Goal: Information Seeking & Learning: Compare options

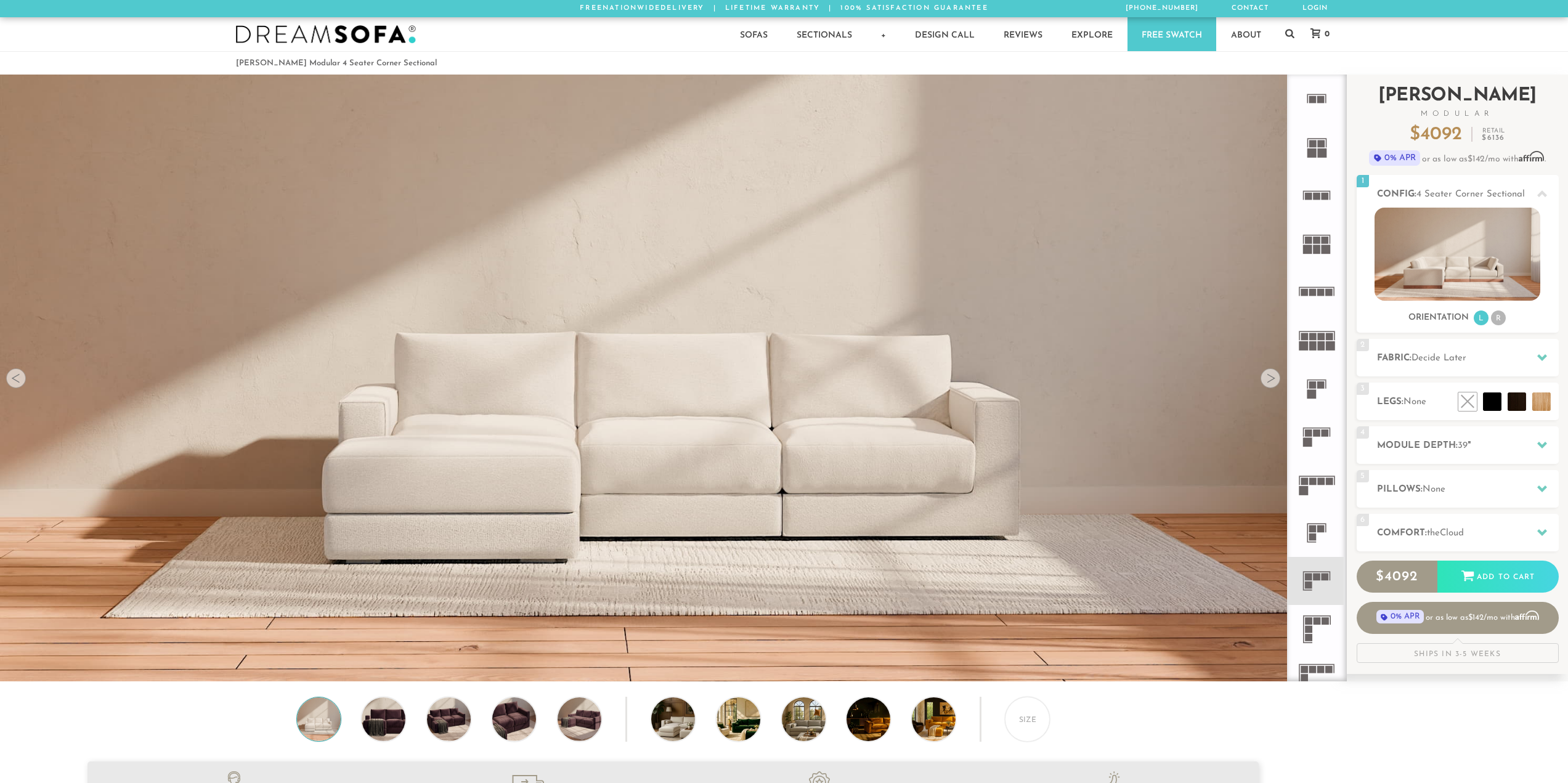
scroll to position [15721, 1559]
click at [1317, 484] on icon at bounding box center [1316, 484] width 48 height 48
click at [1544, 445] on icon at bounding box center [1543, 445] width 10 height 7
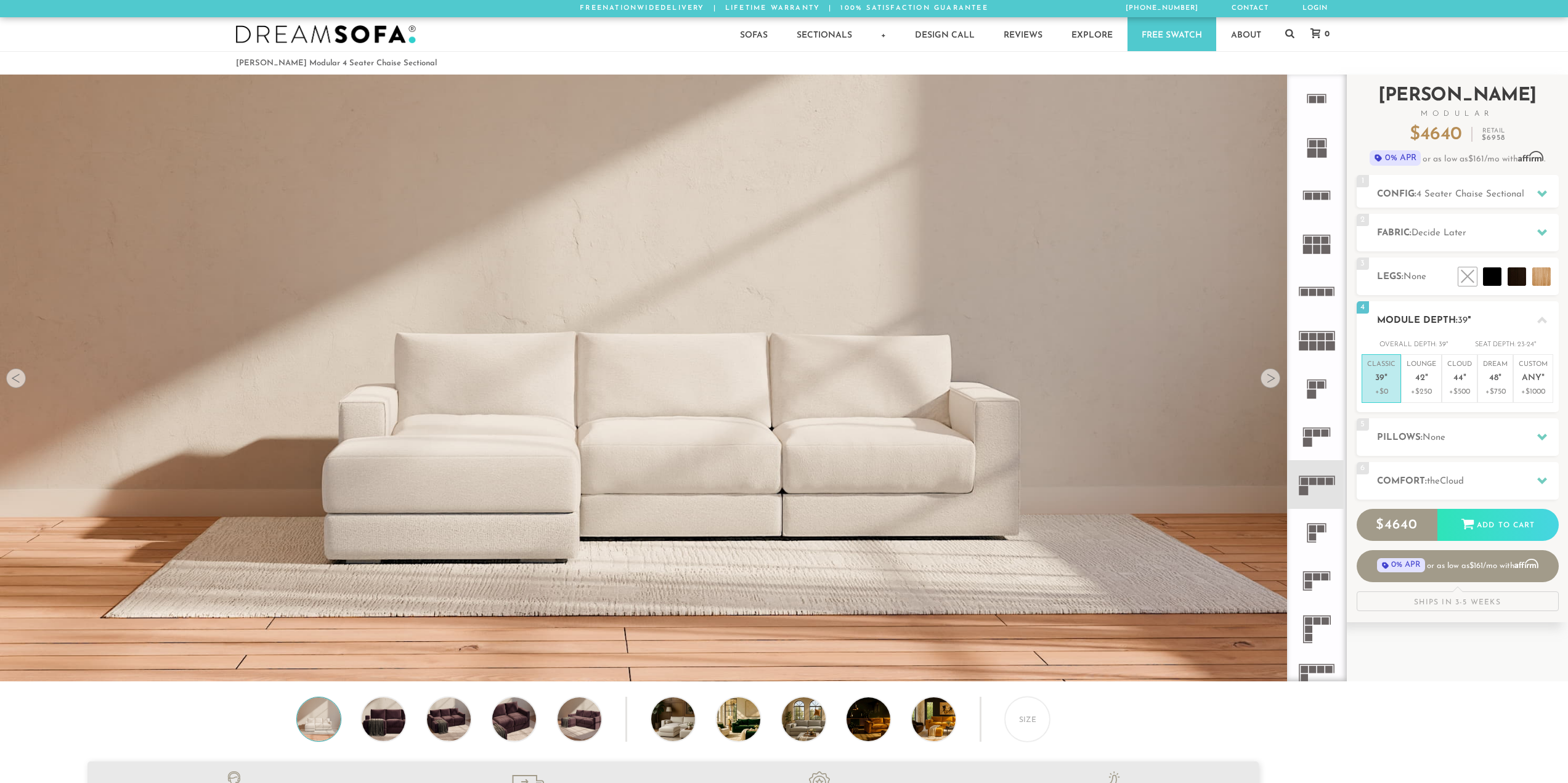
click at [1539, 316] on icon at bounding box center [1543, 320] width 10 height 10
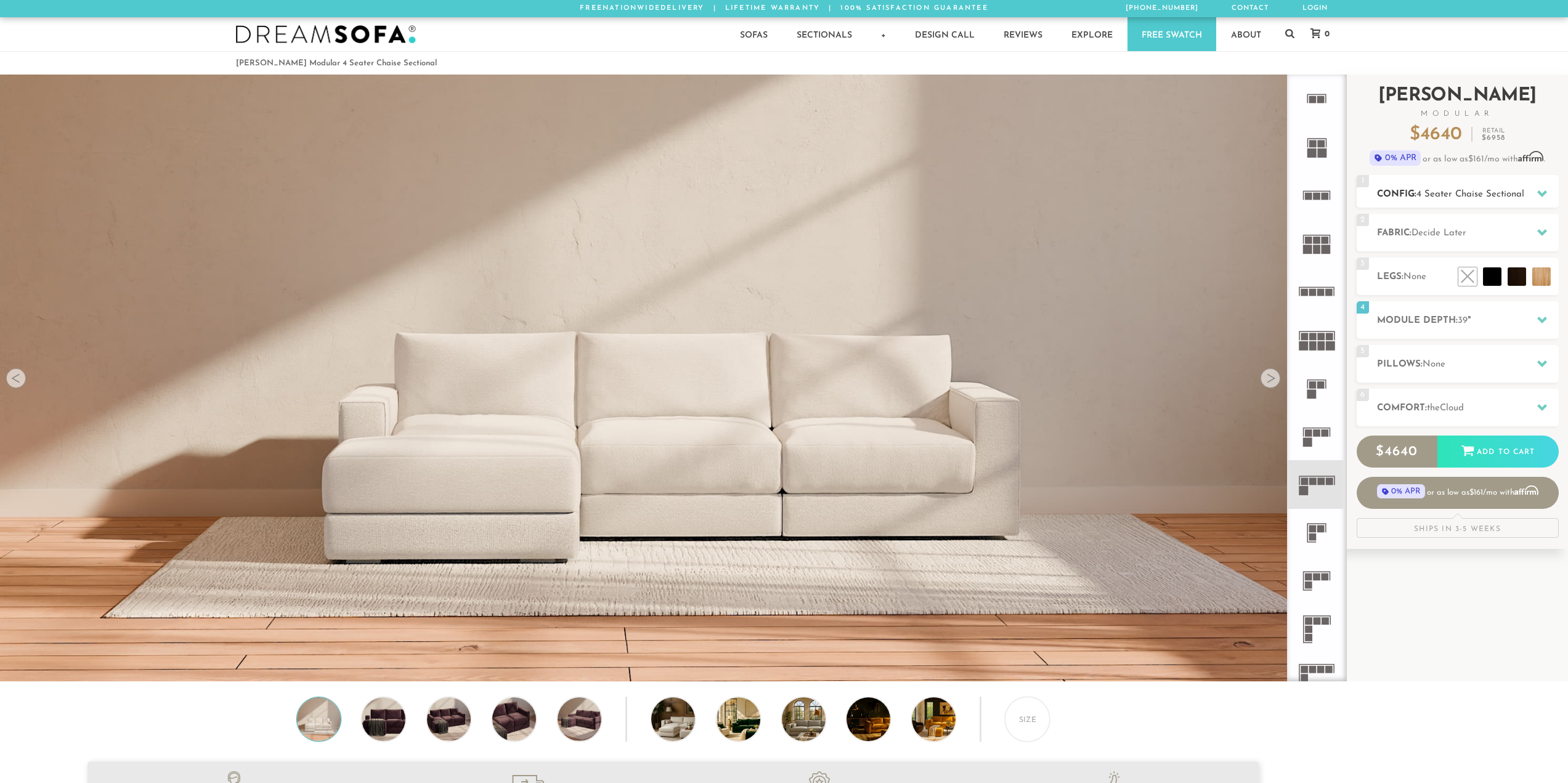
click at [1545, 194] on icon at bounding box center [1543, 193] width 10 height 10
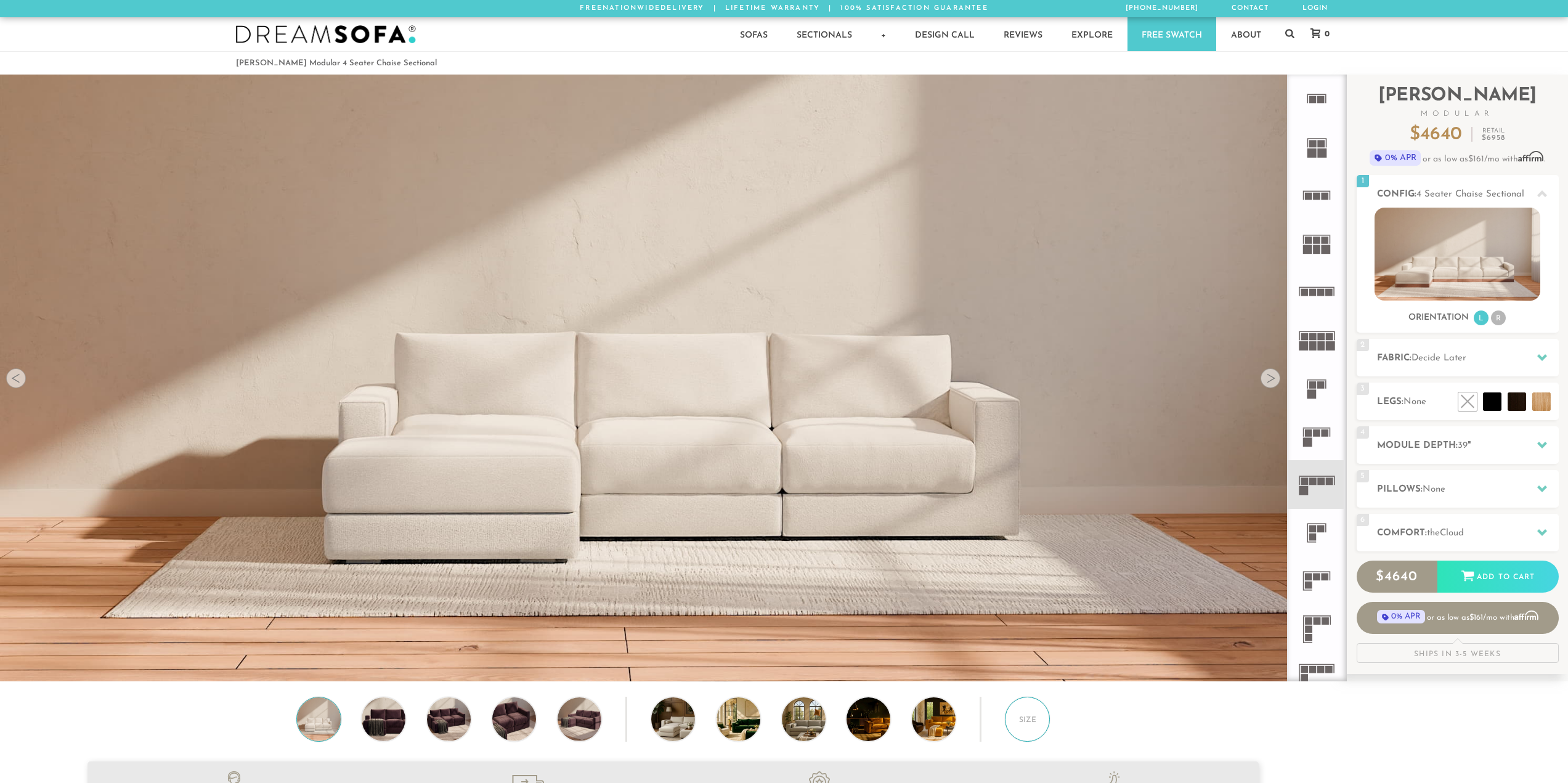
click at [1022, 718] on div "Size" at bounding box center [1027, 719] width 45 height 45
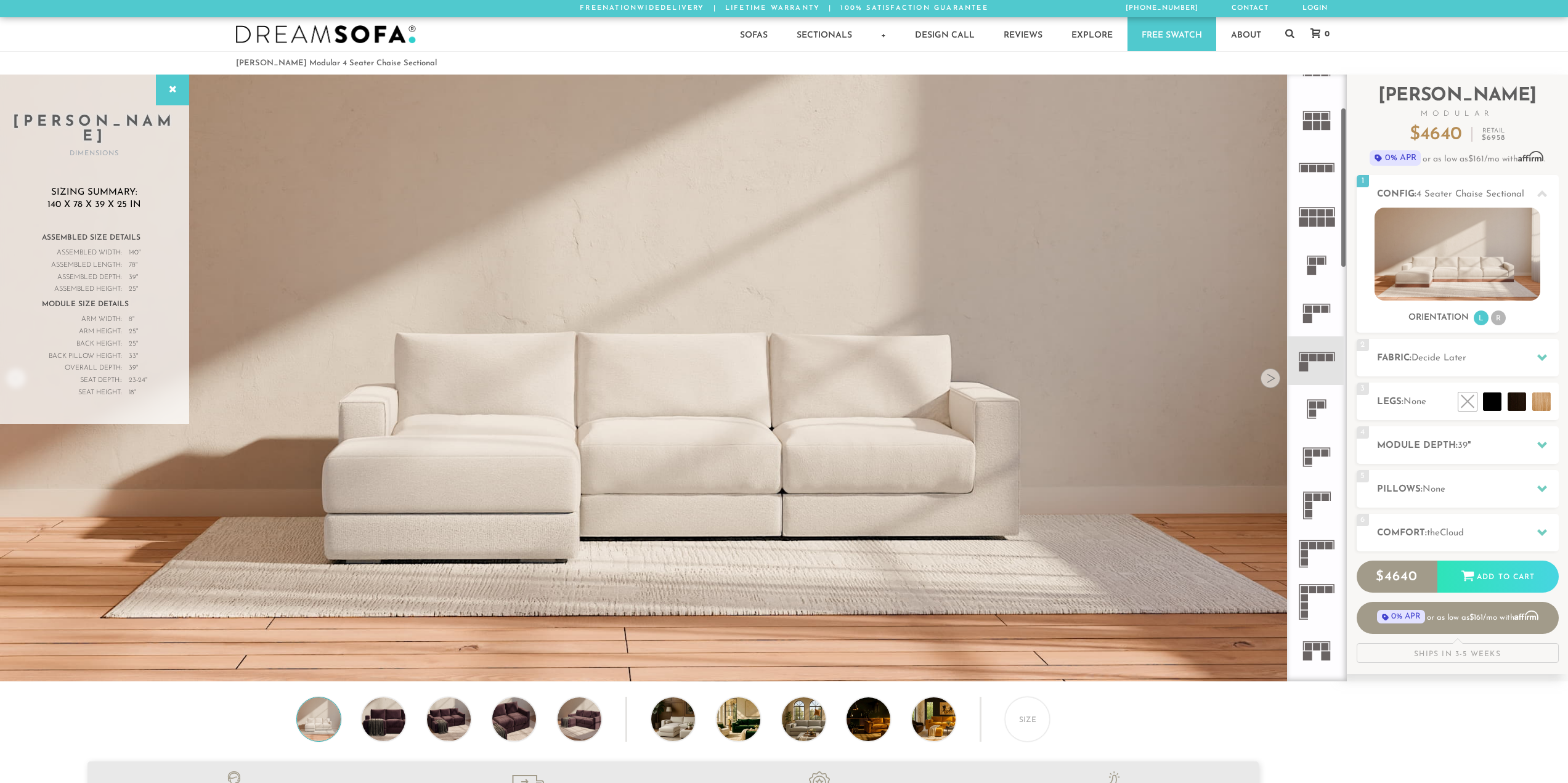
scroll to position [124, 0]
click at [1320, 504] on icon at bounding box center [1316, 505] width 48 height 48
click at [1323, 356] on rect at bounding box center [1321, 358] width 8 height 8
click at [1321, 551] on icon at bounding box center [1316, 553] width 48 height 48
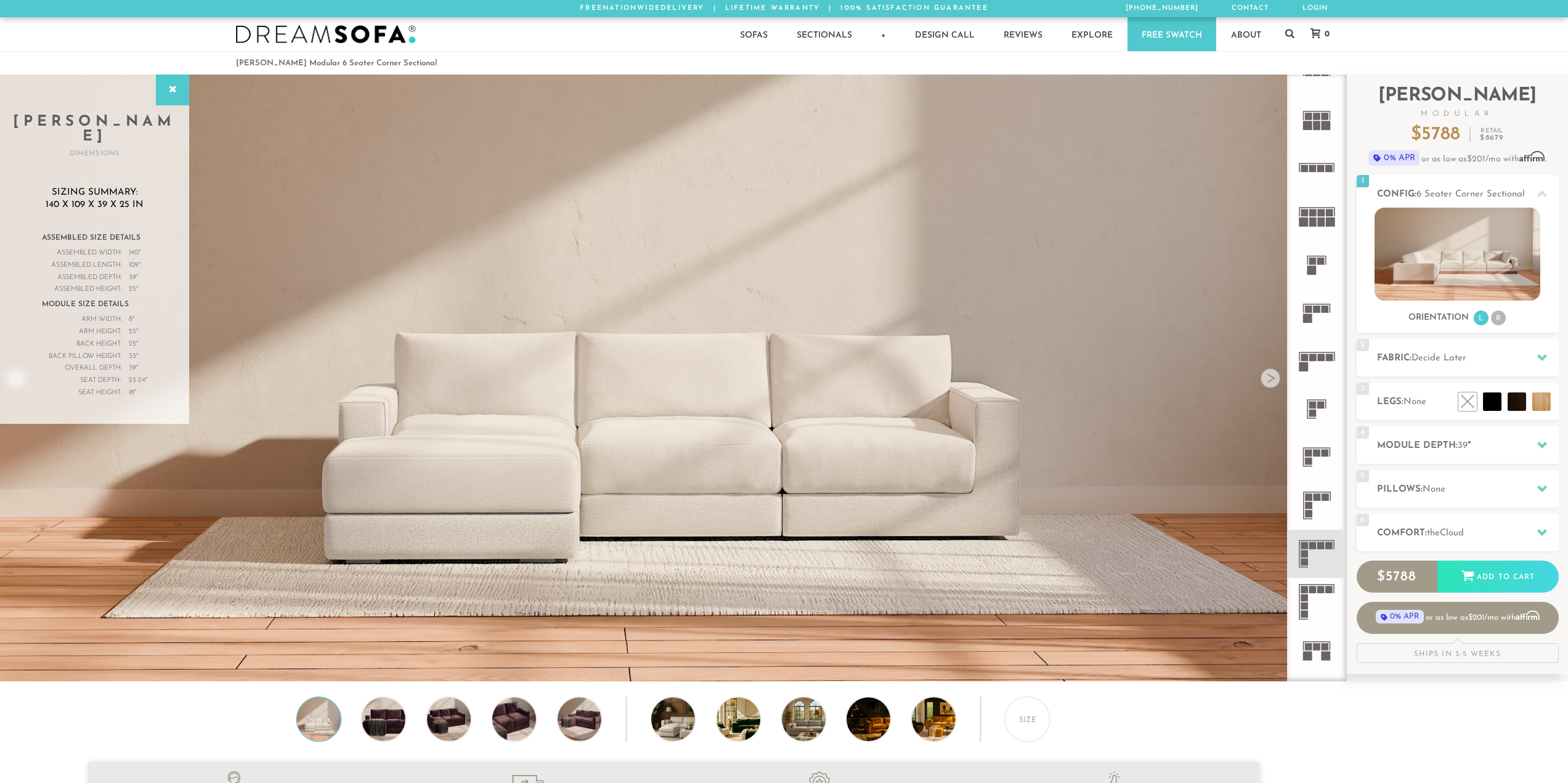
click at [1274, 384] on div at bounding box center [1270, 378] width 19 height 19
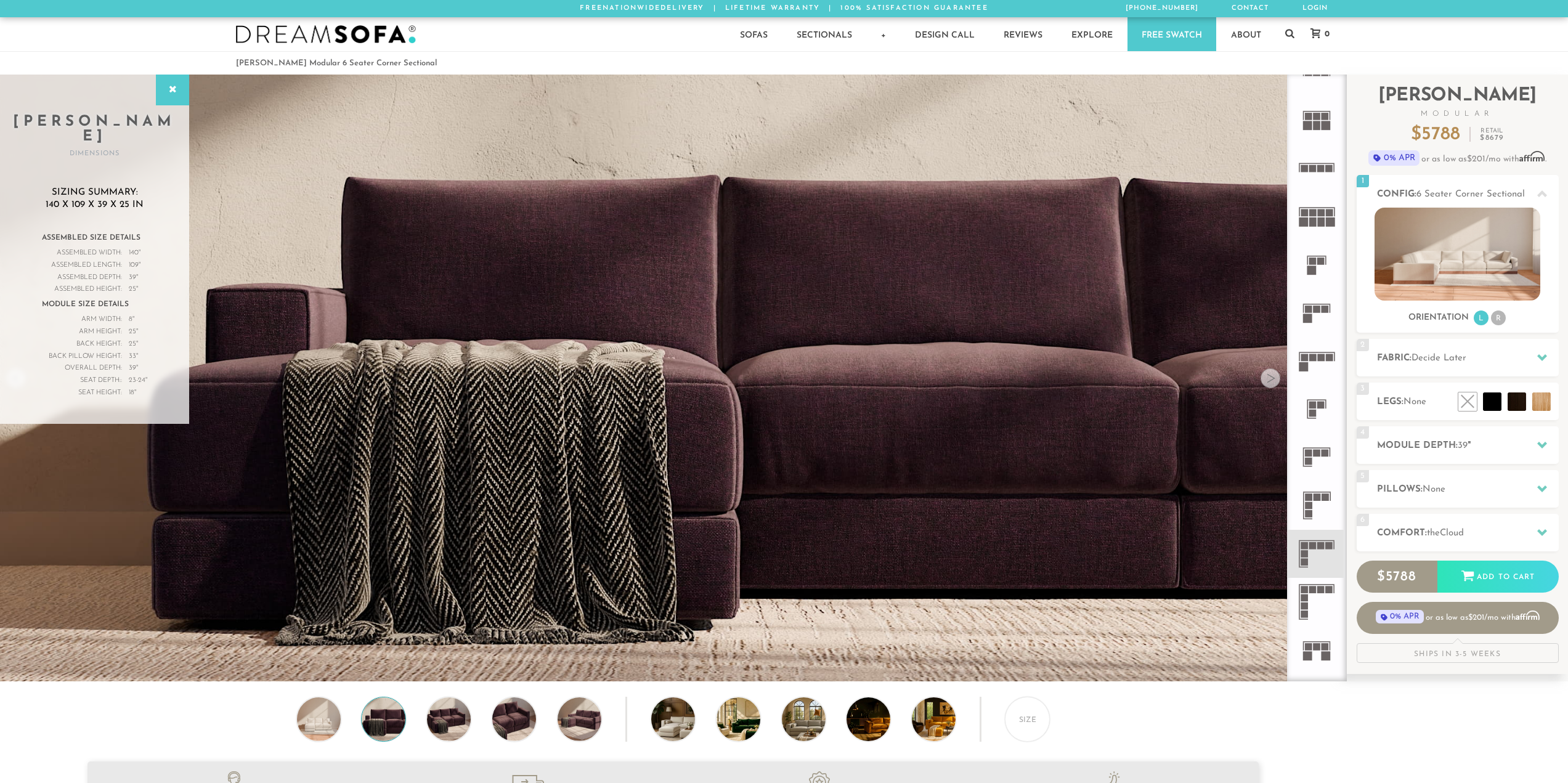
click at [1274, 384] on div at bounding box center [1270, 378] width 19 height 19
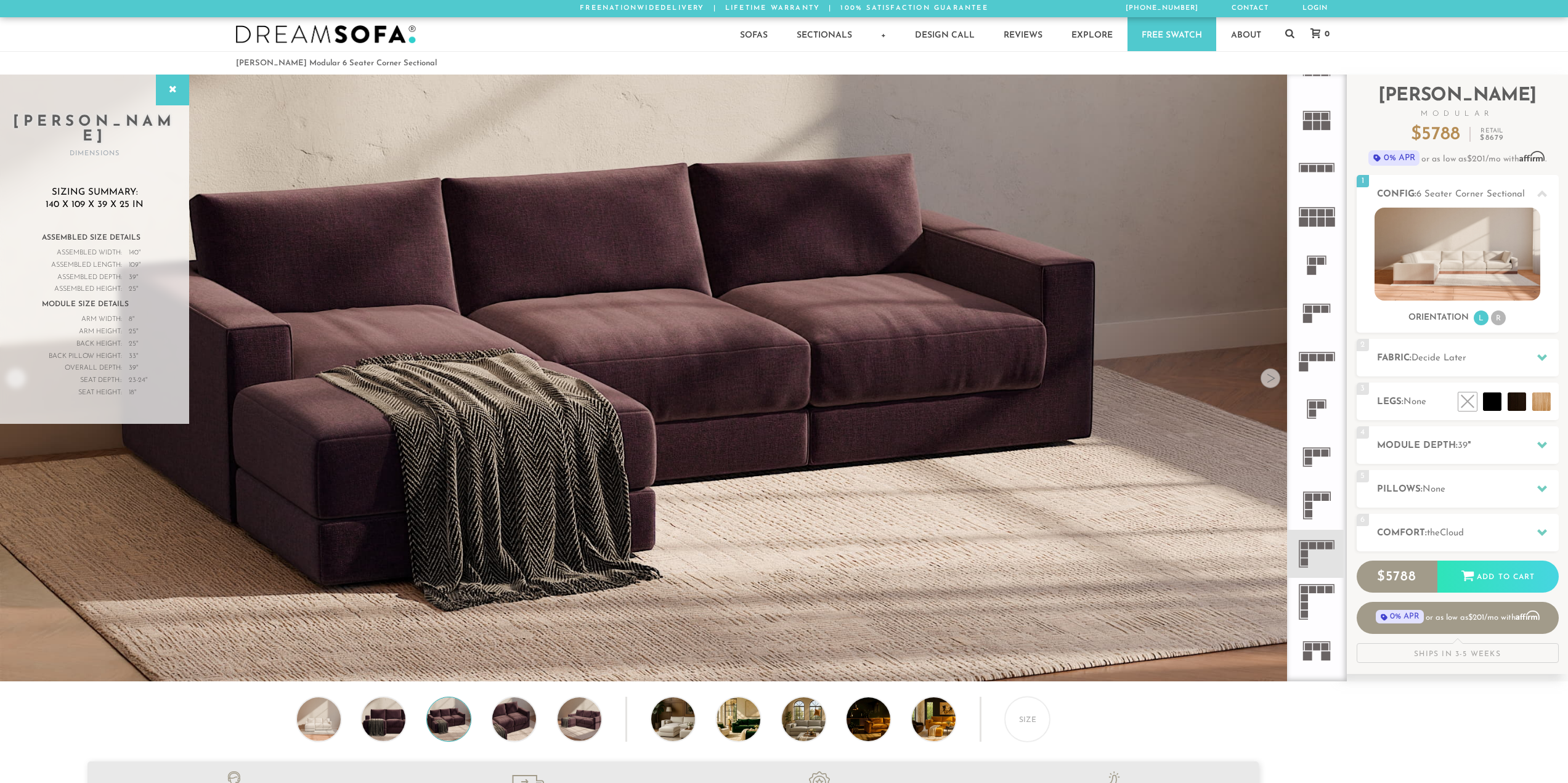
click at [1274, 384] on div at bounding box center [1270, 378] width 19 height 19
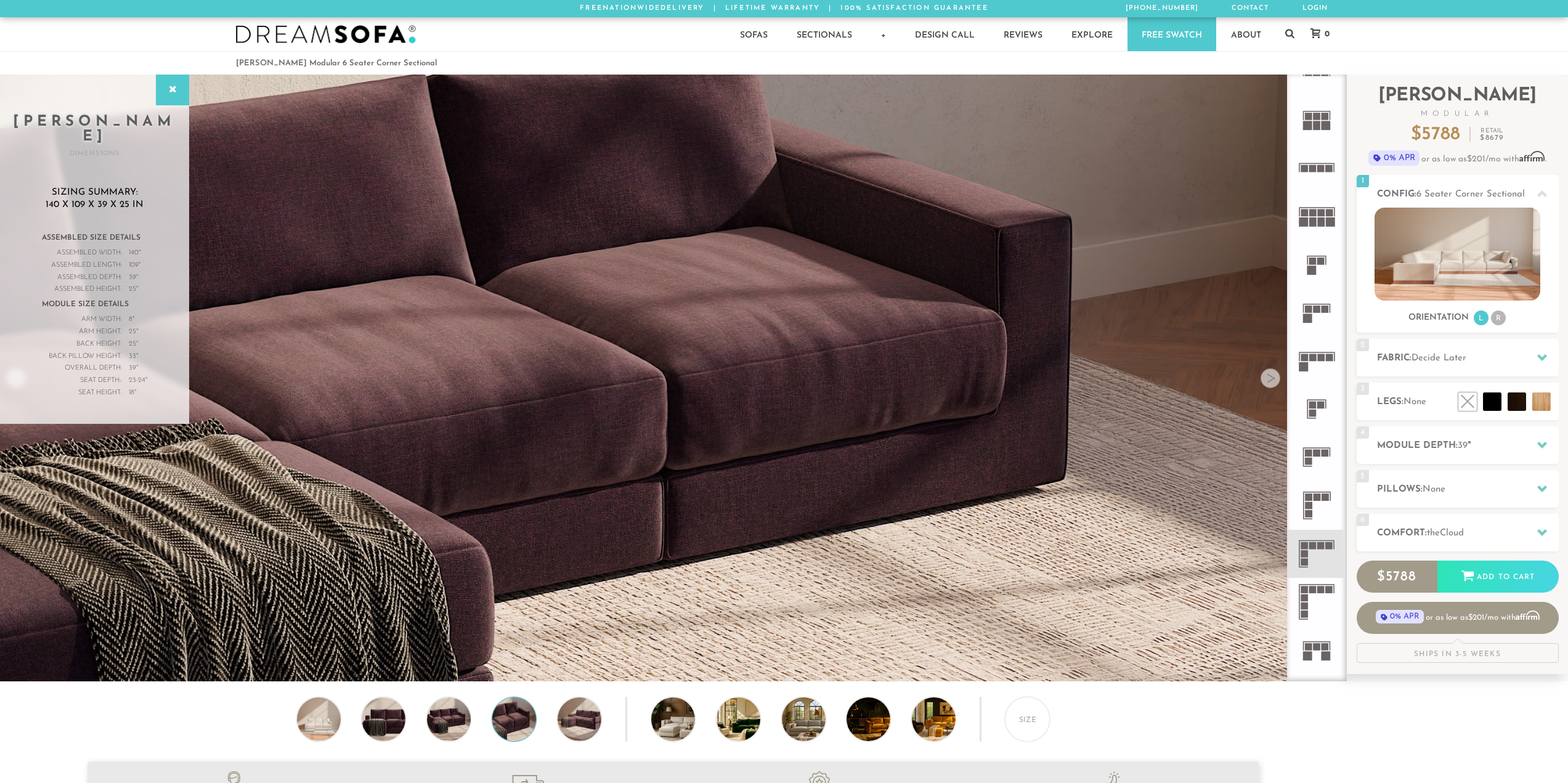
click at [1274, 384] on div at bounding box center [1270, 378] width 19 height 19
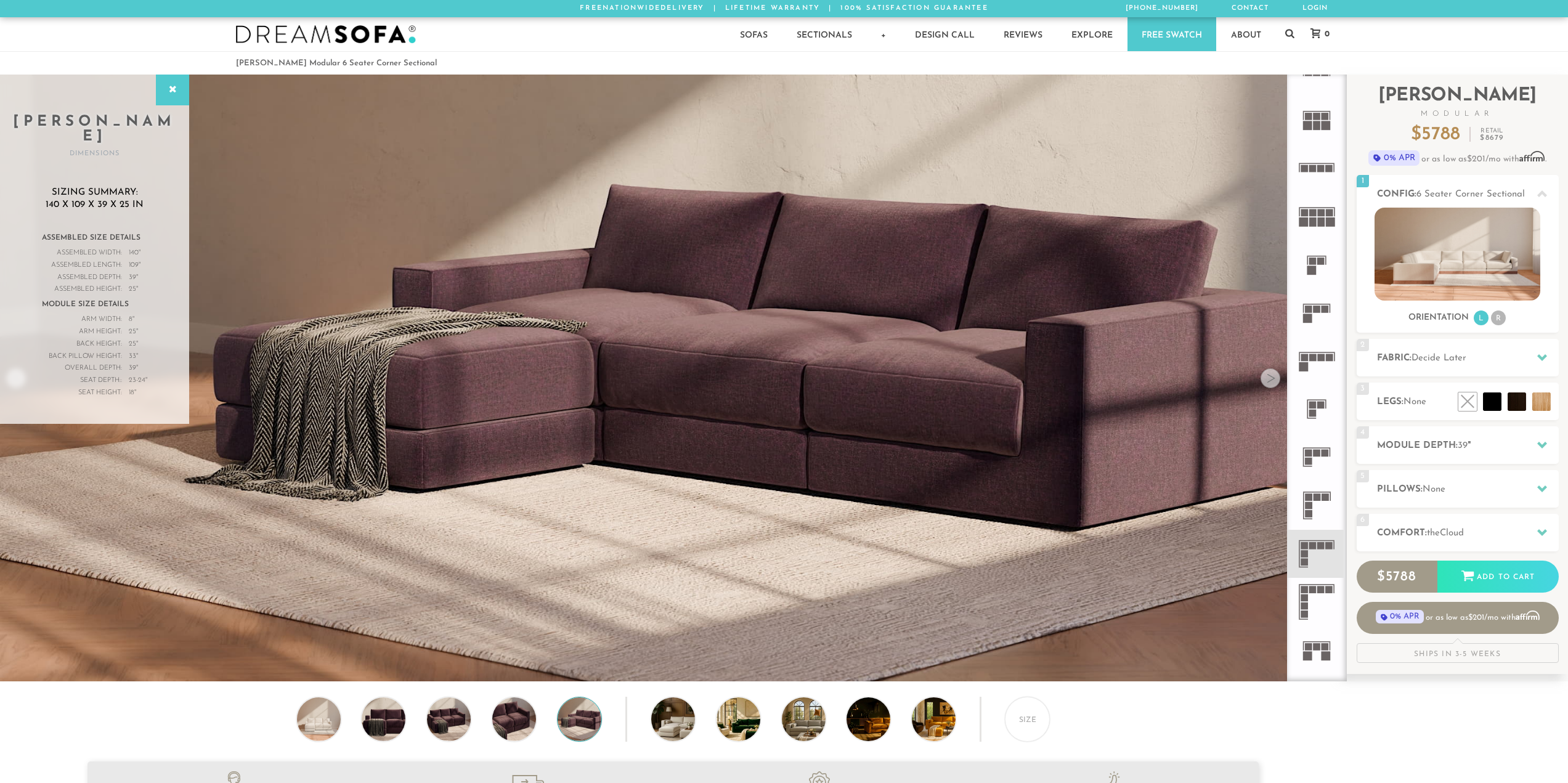
click at [1274, 384] on div at bounding box center [1270, 378] width 19 height 19
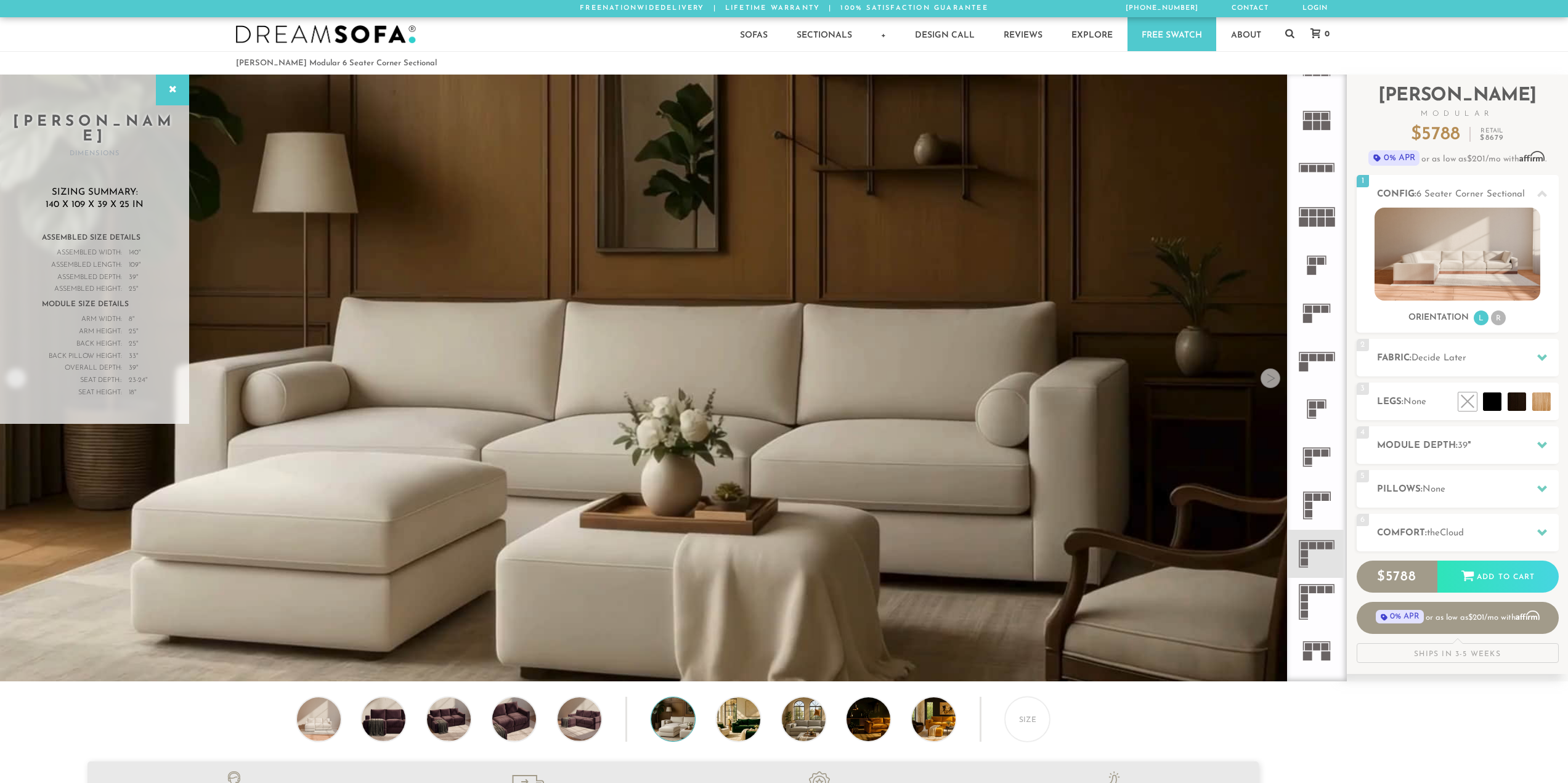
click at [1274, 384] on div at bounding box center [1270, 378] width 19 height 19
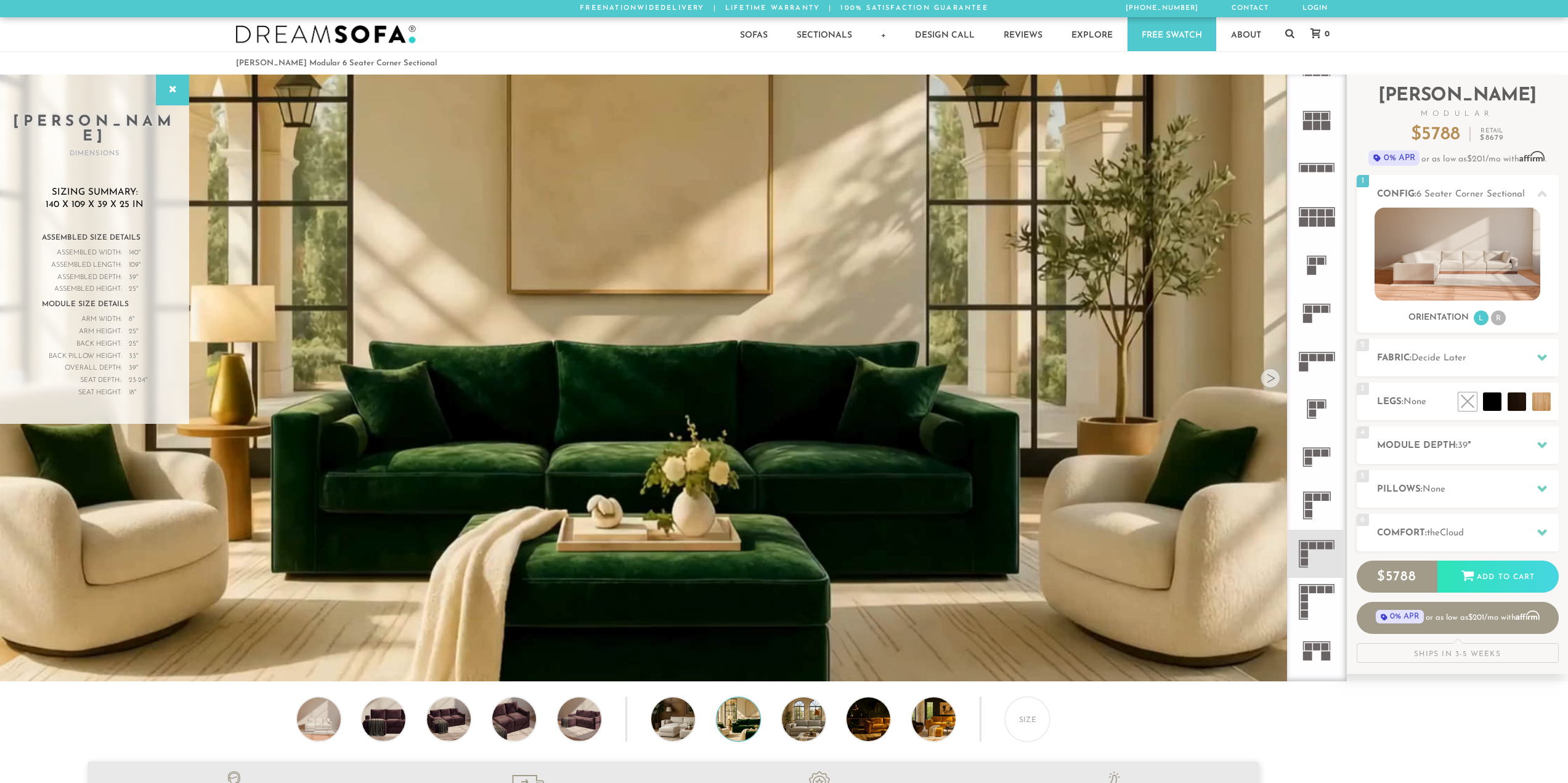
click at [1274, 384] on div at bounding box center [1270, 378] width 19 height 19
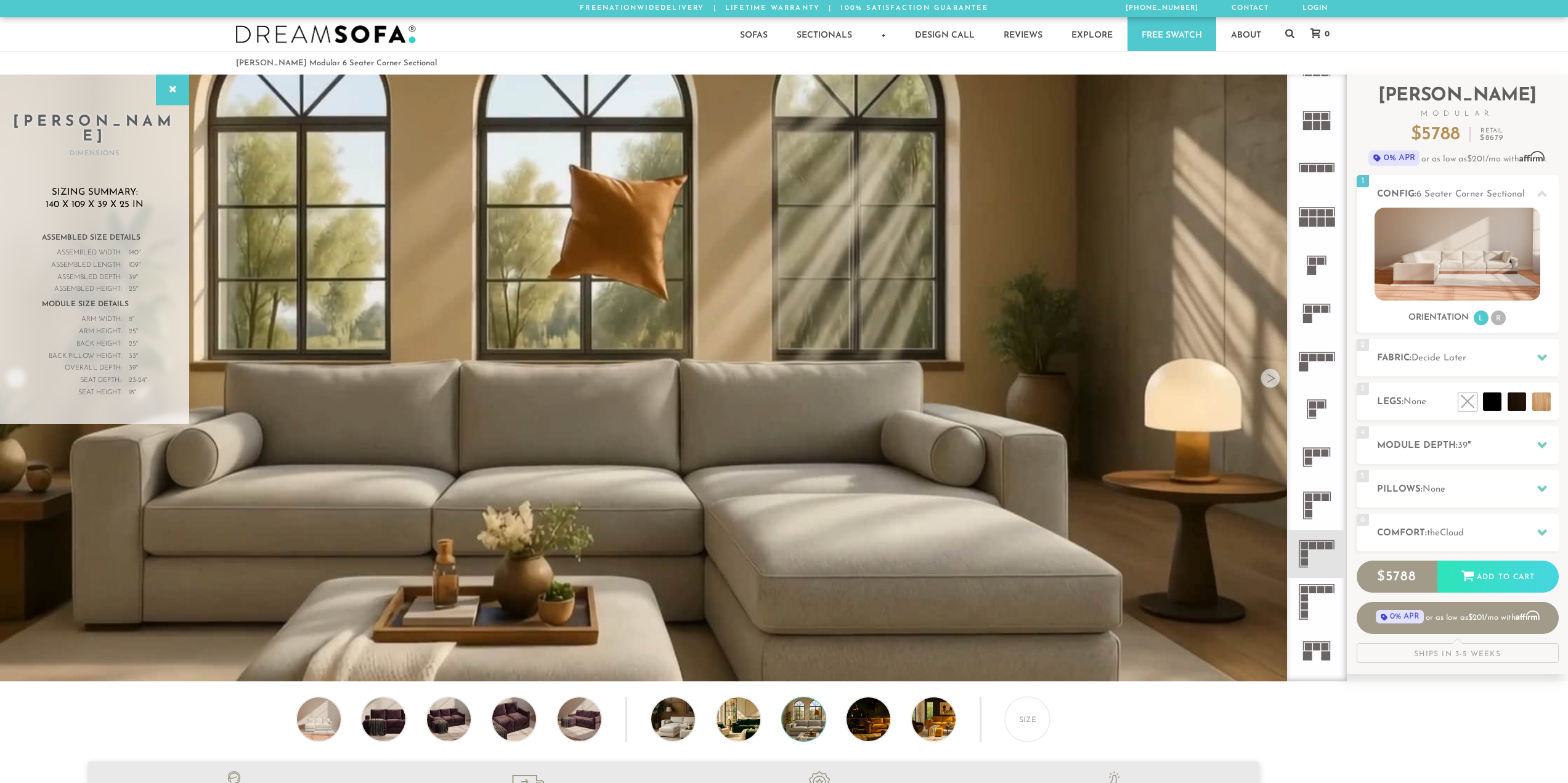
click at [1274, 384] on div at bounding box center [1270, 378] width 19 height 19
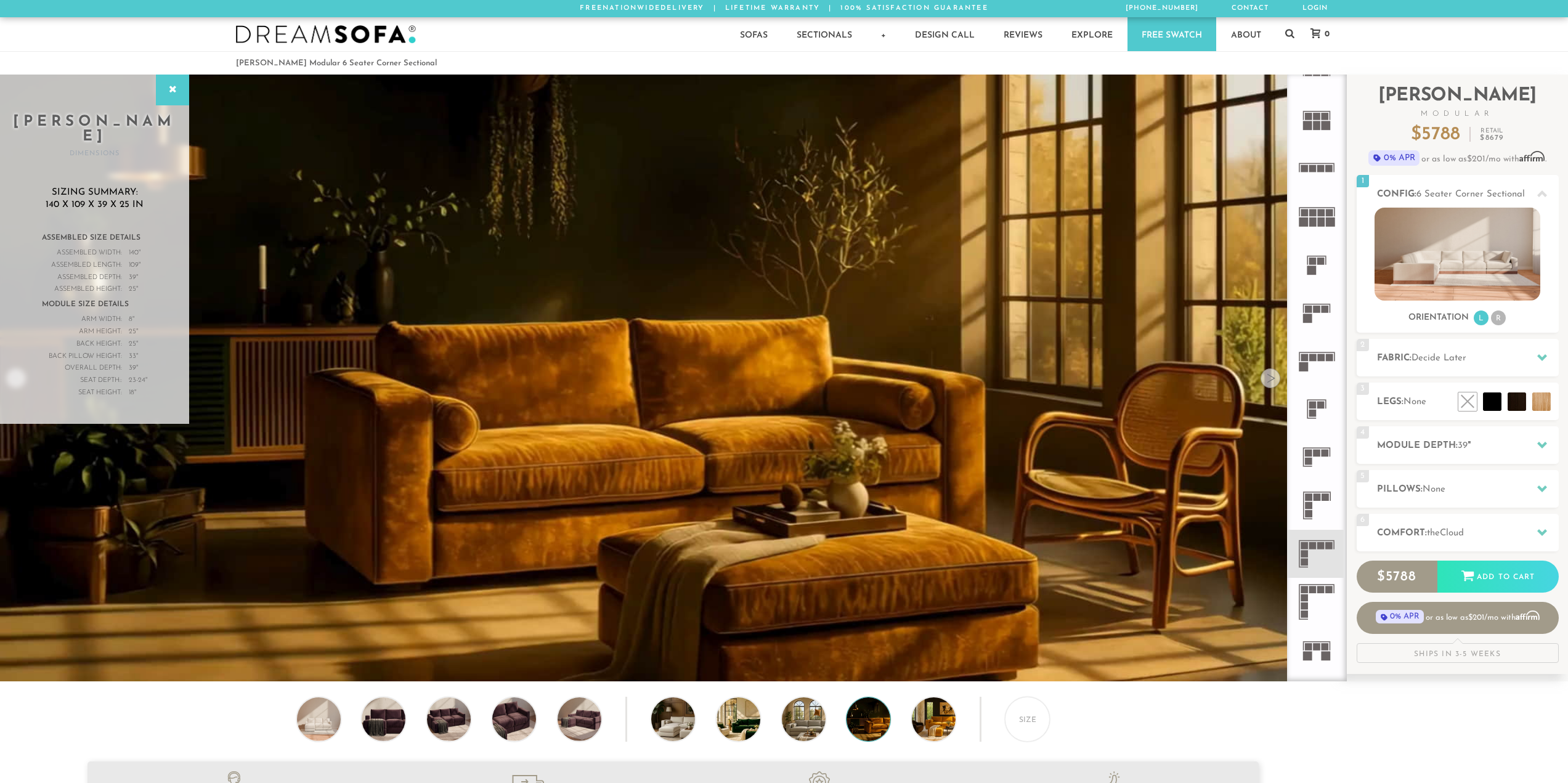
click at [1274, 384] on div at bounding box center [1270, 378] width 19 height 19
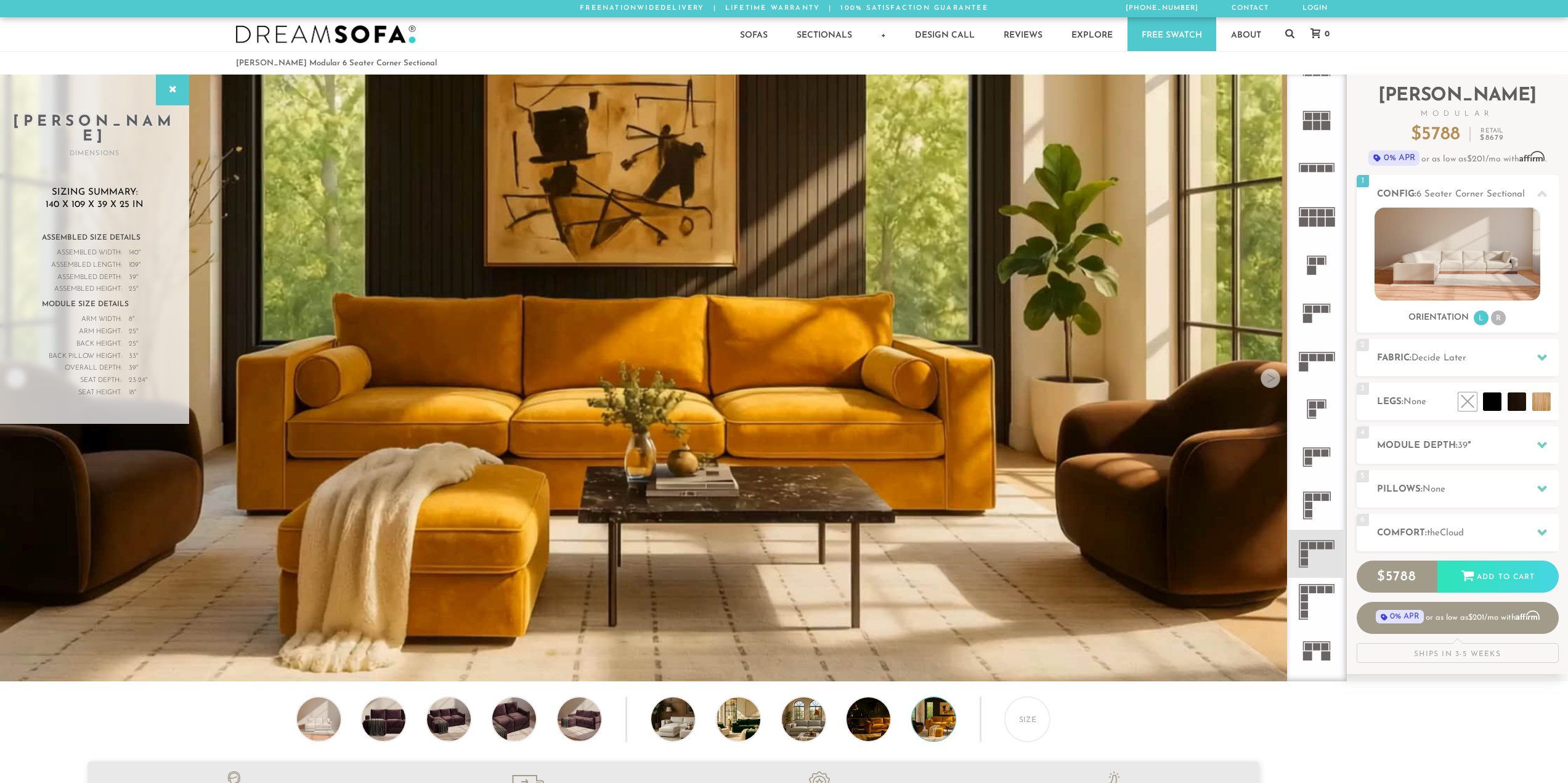
click at [1274, 384] on div at bounding box center [1270, 378] width 19 height 19
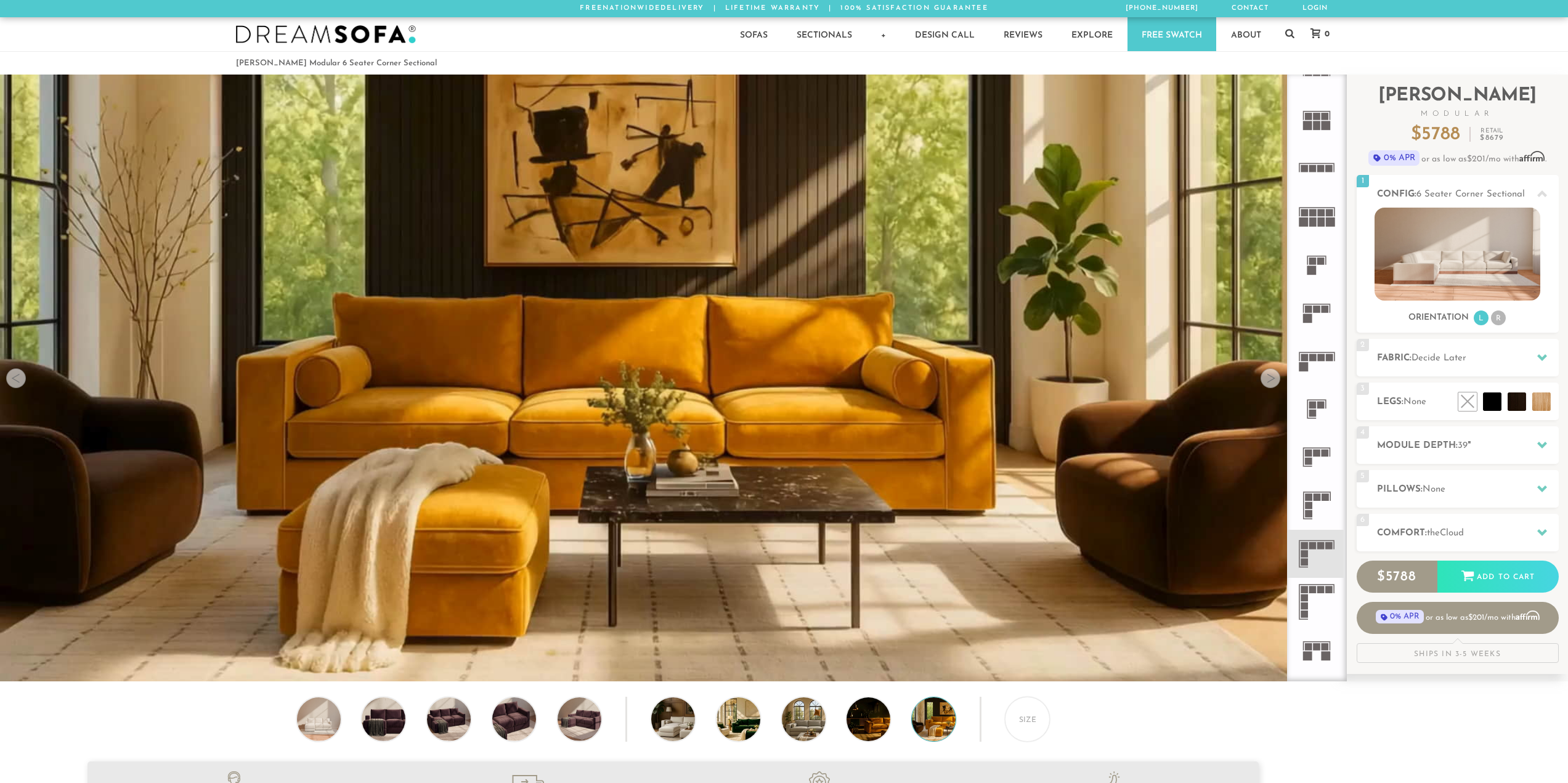
click at [1274, 384] on div at bounding box center [1270, 378] width 19 height 19
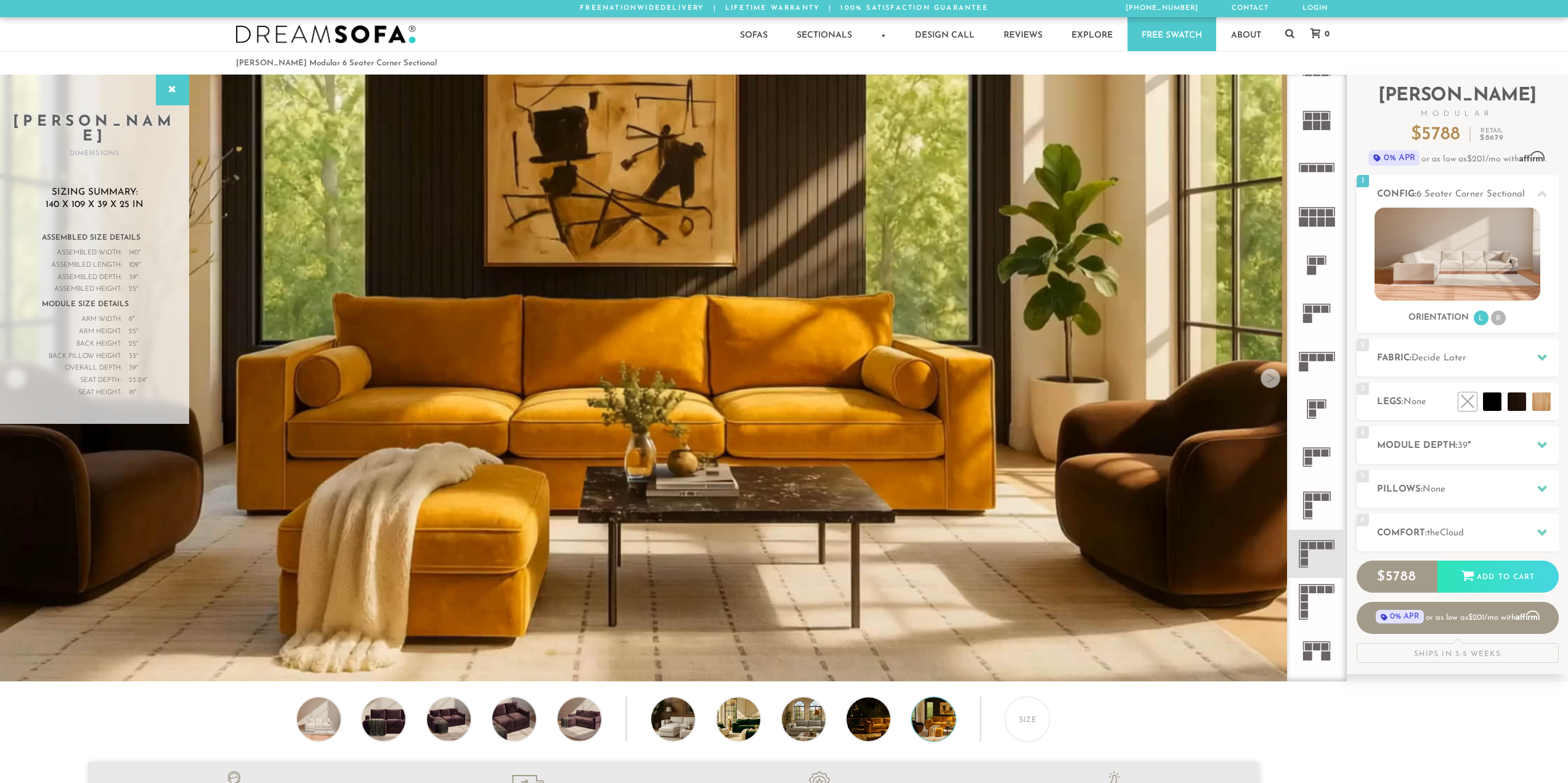
click at [1274, 384] on div at bounding box center [1270, 378] width 19 height 19
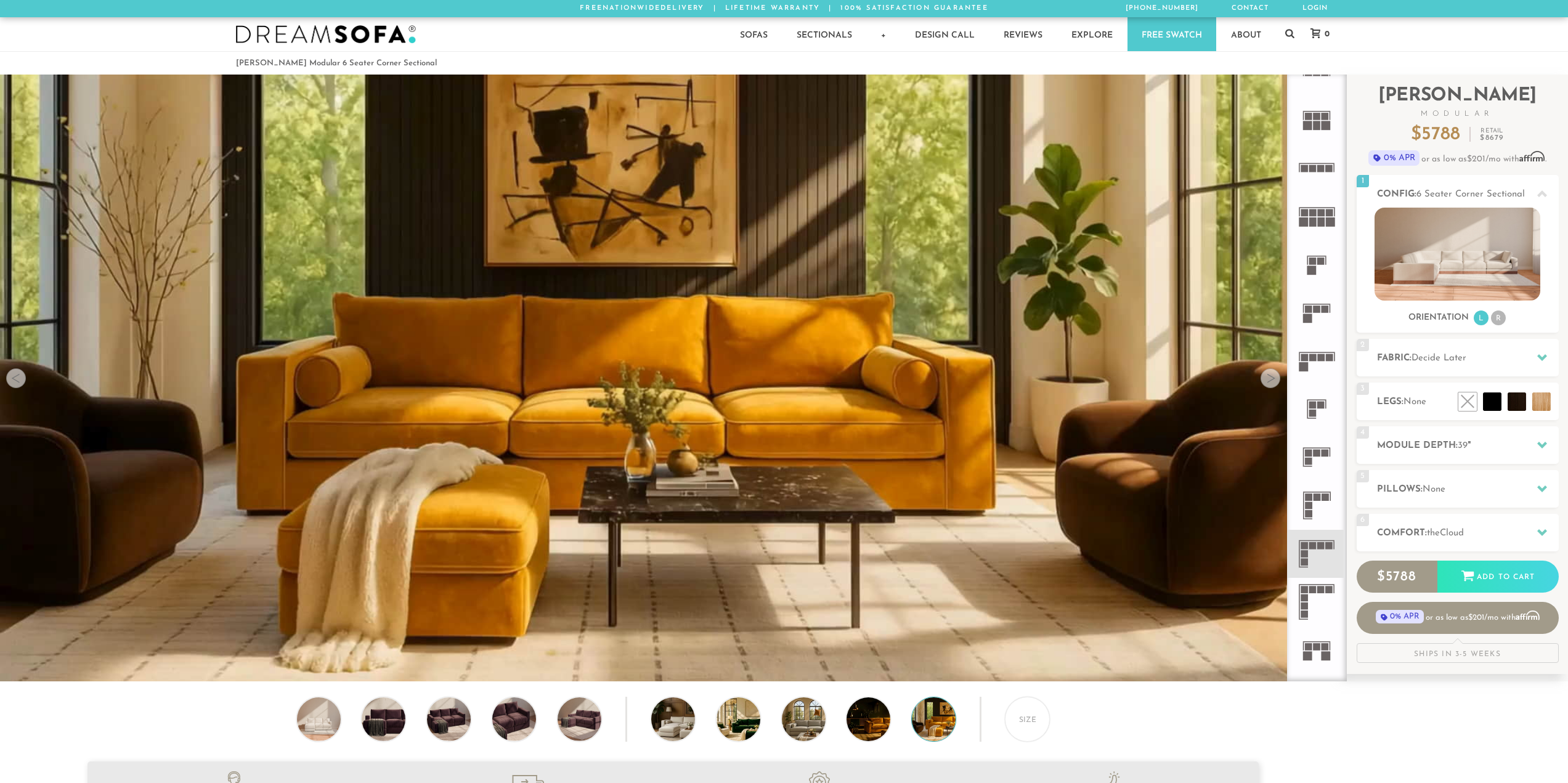
click at [1274, 384] on div at bounding box center [1270, 378] width 19 height 19
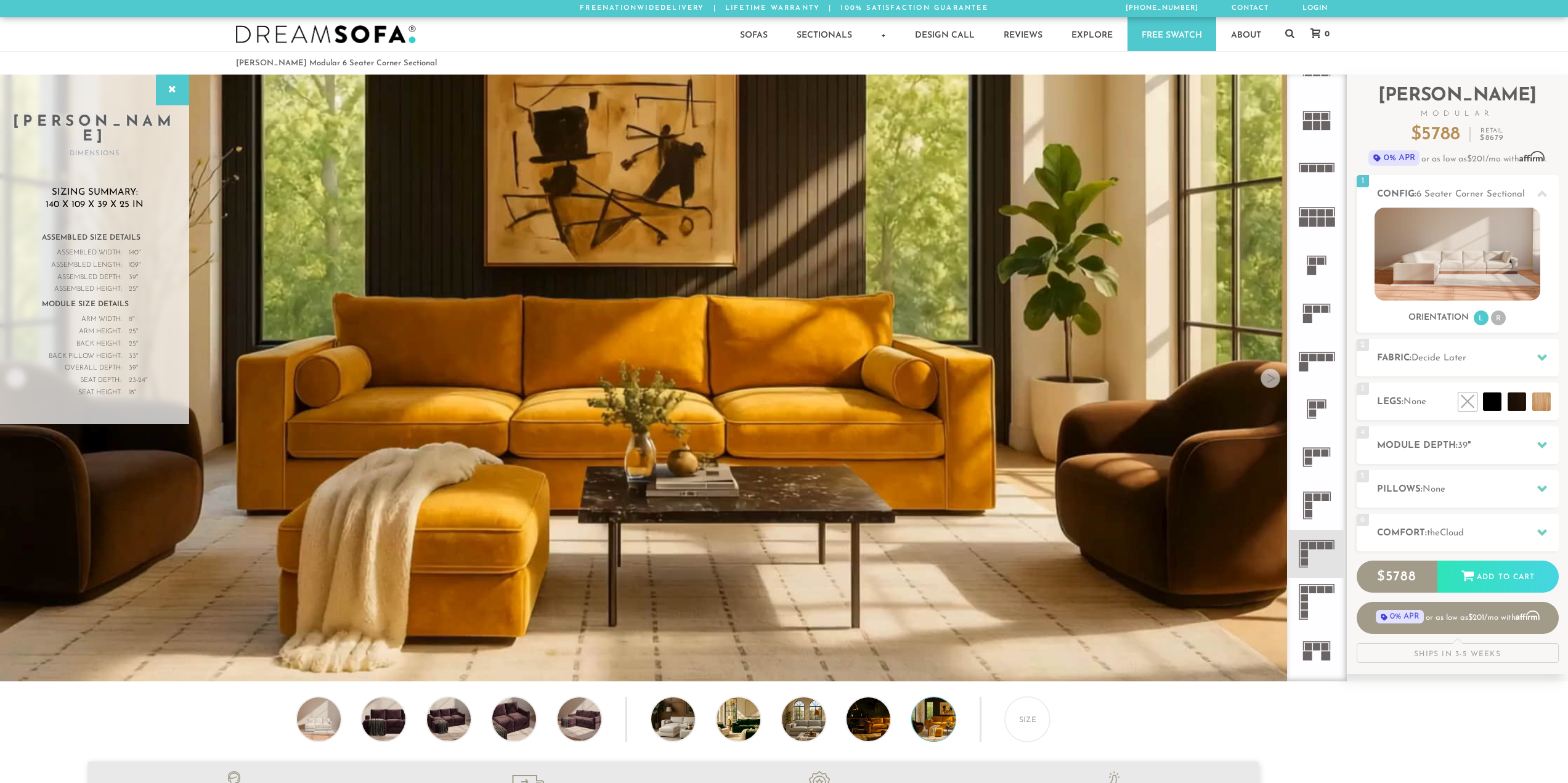
click at [1274, 384] on div at bounding box center [1270, 378] width 19 height 19
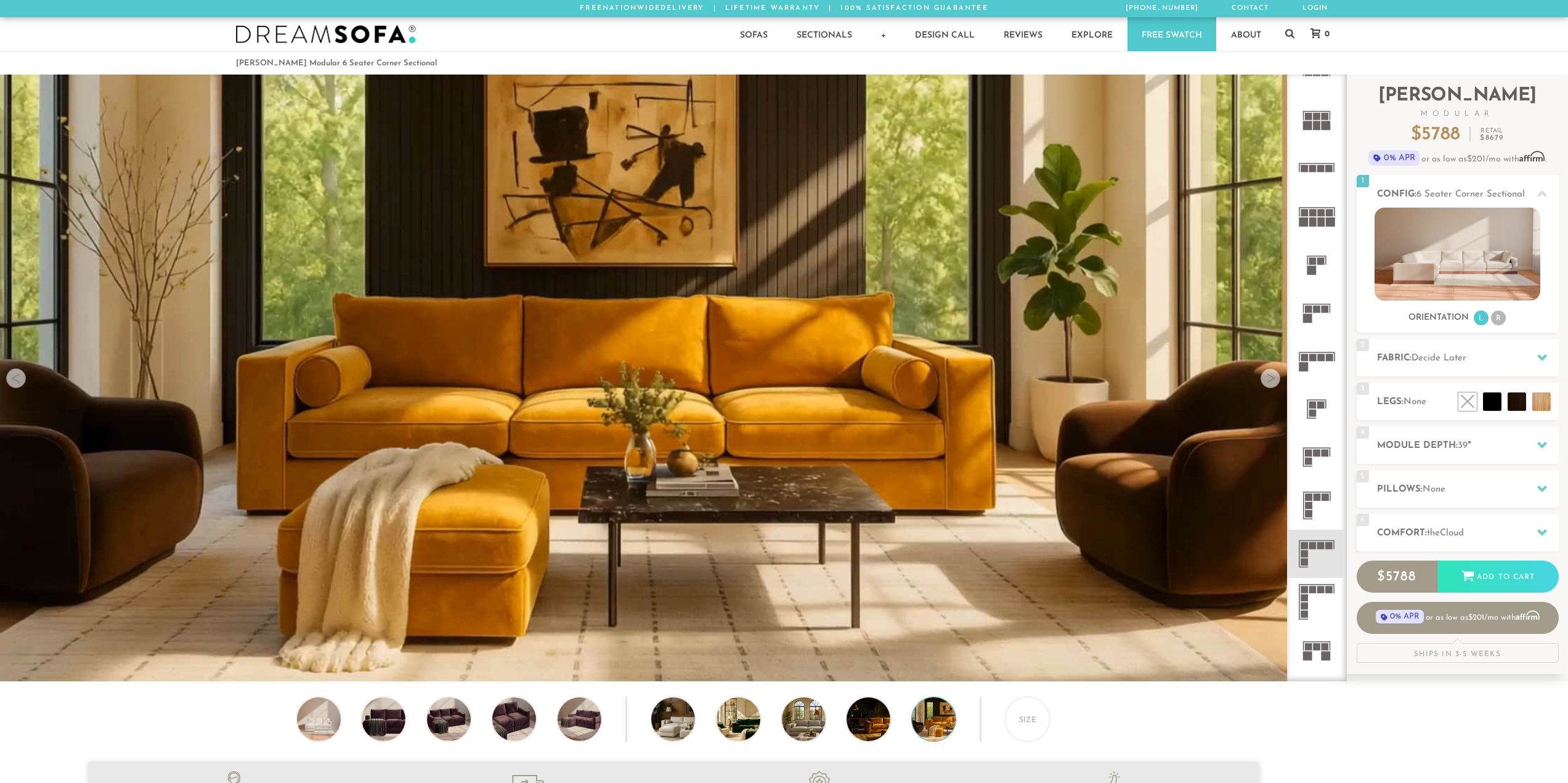
click at [1274, 384] on div at bounding box center [1270, 378] width 19 height 19
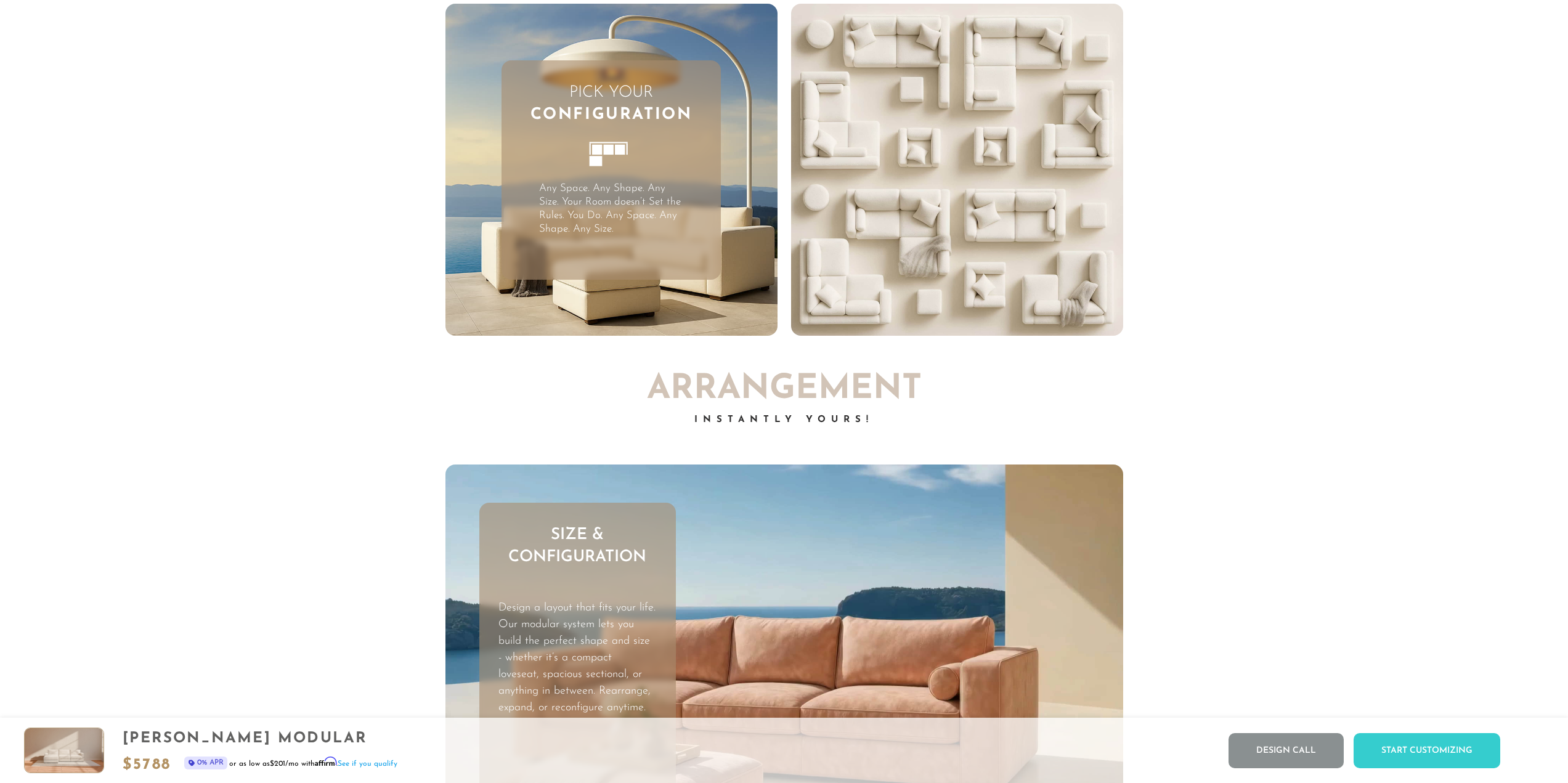
scroll to position [4558, 0]
